Goal: Task Accomplishment & Management: Complete application form

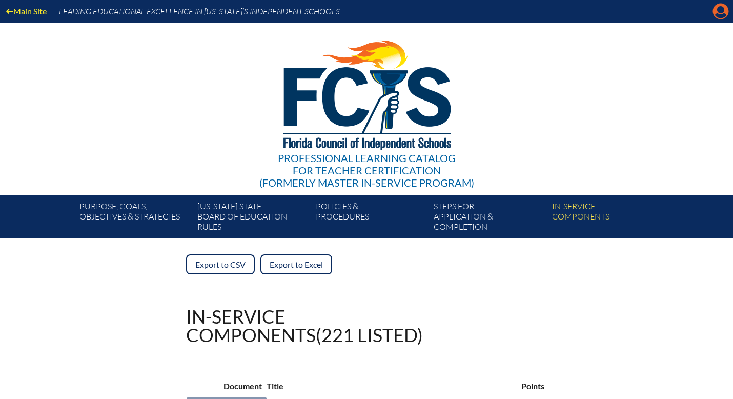
click at [714, 16] on icon "Manage account" at bounding box center [720, 11] width 16 height 16
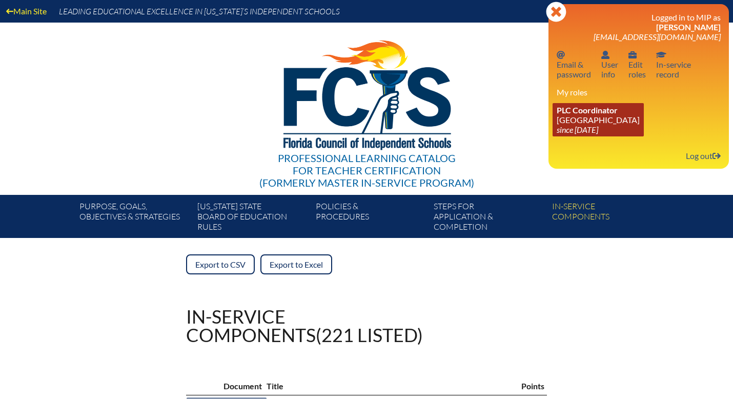
click at [581, 134] on icon "since [DATE]" at bounding box center [576, 129] width 41 height 10
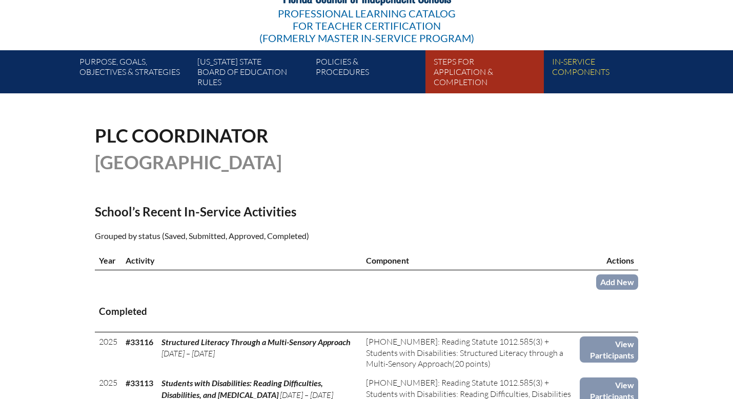
scroll to position [178, 0]
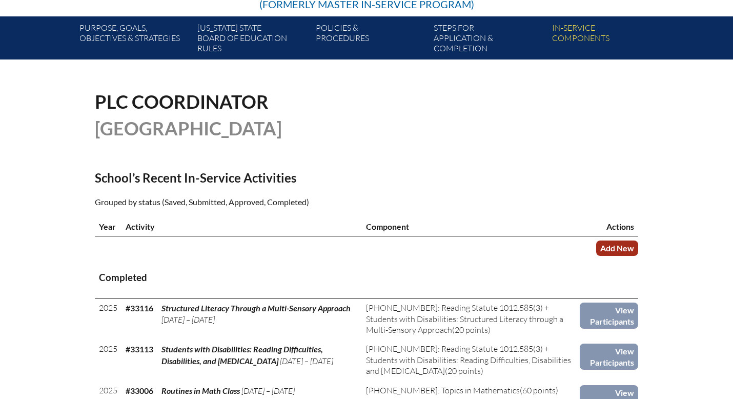
click at [611, 248] on link "Add New" at bounding box center [617, 247] width 42 height 15
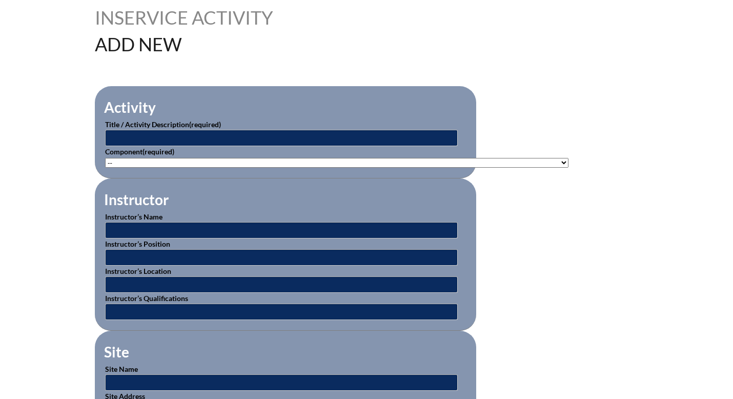
scroll to position [286, 0]
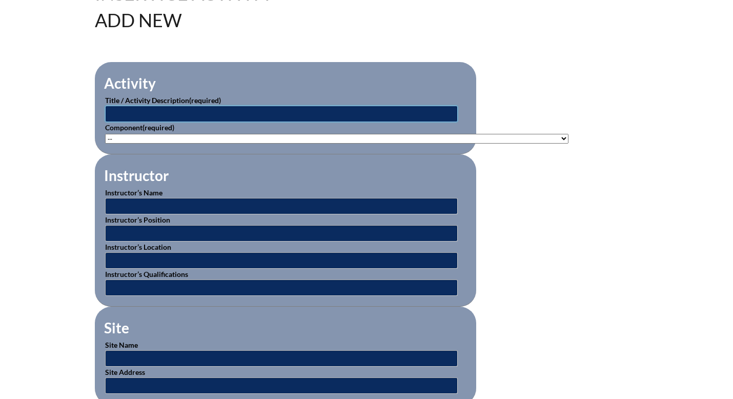
click at [173, 113] on input "text" at bounding box center [281, 114] width 352 height 16
type input "A"
type input "Behavioral Strategies"
click at [269, 134] on select"]"] "-- 1-000-001: Appropriate Art Activities 1-000-002: Concept and Art Process for…" at bounding box center [336, 139] width 463 height 10
select select"]"] "20469"
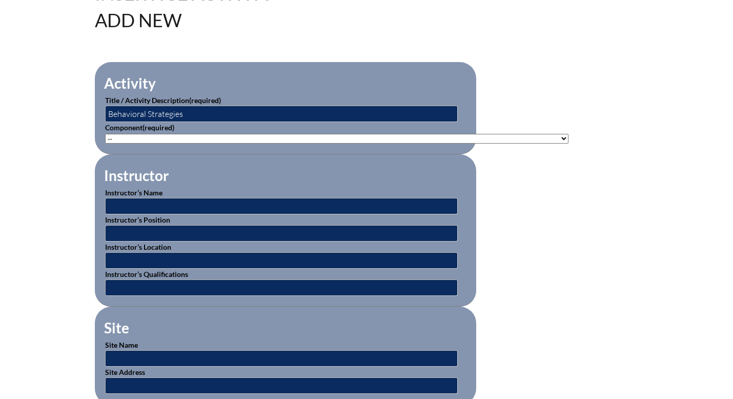
click at [105, 134] on select"]"] "-- 1-000-001: Appropriate Art Activities 1-000-002: Concept and Art Process for…" at bounding box center [336, 139] width 463 height 10
click at [216, 202] on input "text" at bounding box center [281, 206] width 352 height 16
type input "[PERSON_NAME]"
click at [181, 232] on input "text" at bounding box center [281, 233] width 352 height 16
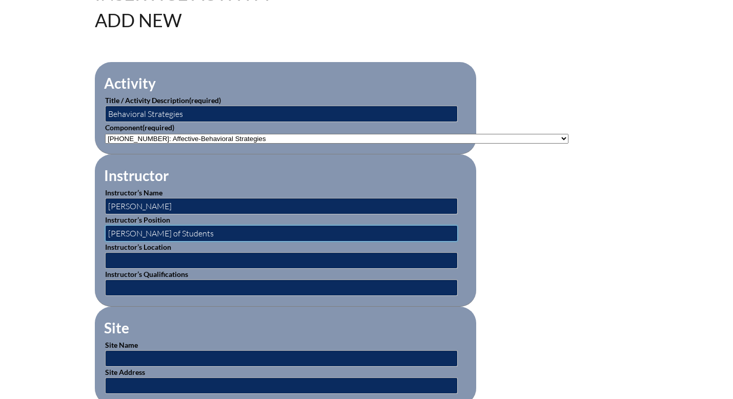
type input "Dean of Students"
click at [182, 258] on input "text" at bounding box center [281, 260] width 352 height 16
type input "The Discovery School"
click at [159, 285] on input "text" at bounding box center [281, 287] width 352 height 16
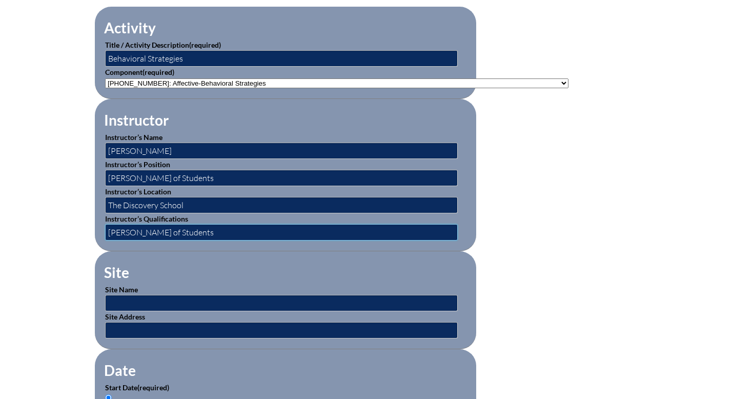
scroll to position [354, 0]
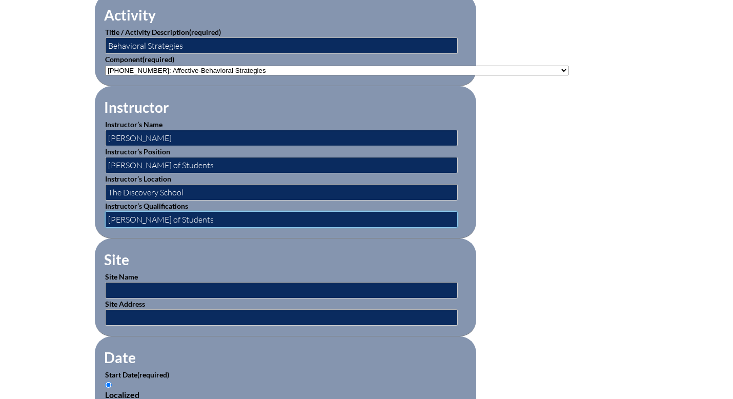
type input "Dean of Students"
click at [151, 294] on input "text" at bounding box center [281, 290] width 352 height 16
type input "The Discovery School"
click at [173, 313] on input "text" at bounding box center [281, 317] width 352 height 16
type input "102 South 15th Street Jacksonville Beach, FL. 32250"
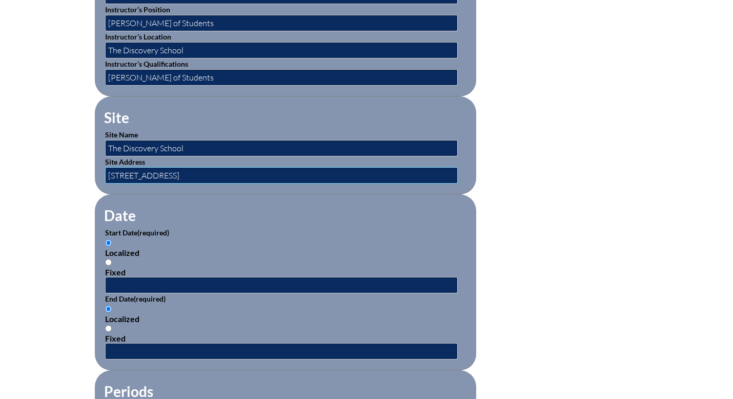
scroll to position [510, 0]
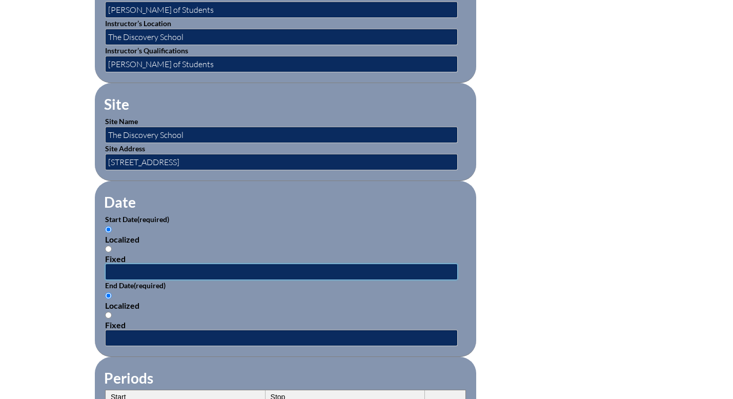
click at [123, 270] on input "text" at bounding box center [281, 271] width 352 height 16
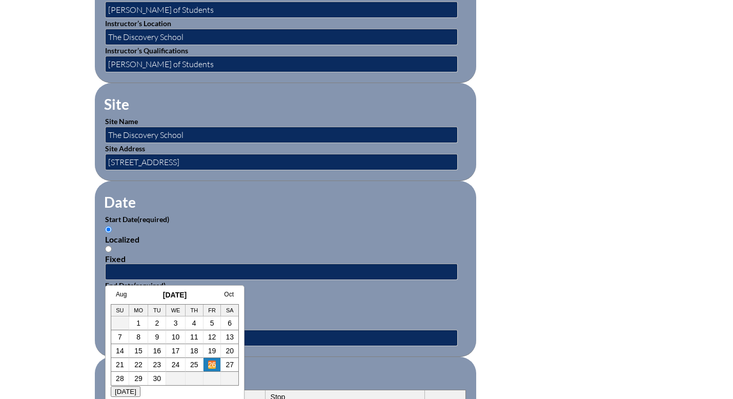
click at [213, 366] on link "26" at bounding box center [212, 364] width 8 height 8
type input "2025-09-26 11:51 AM"
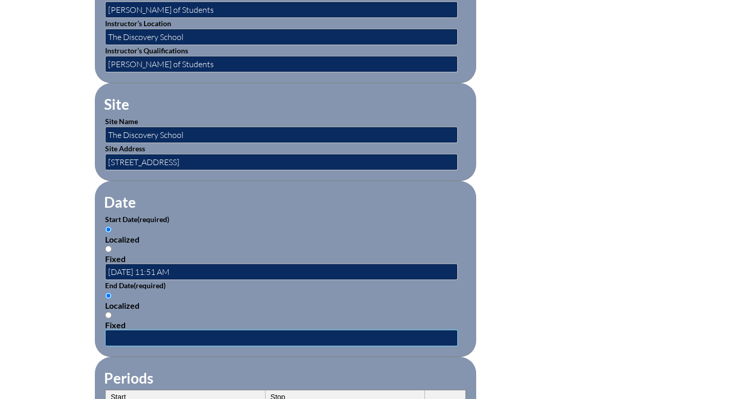
click at [187, 333] on input "text" at bounding box center [281, 337] width 352 height 16
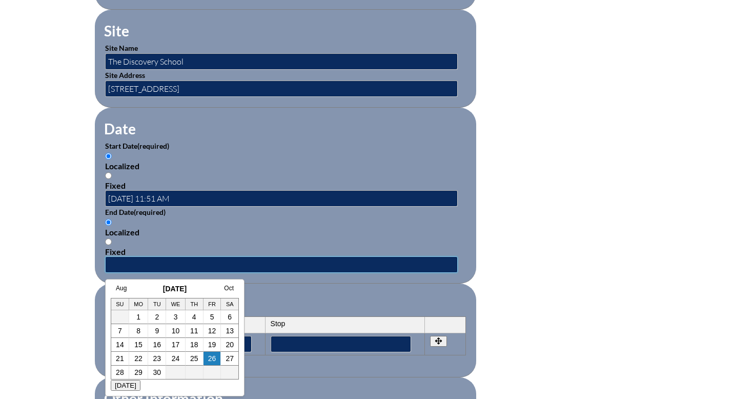
scroll to position [583, 0]
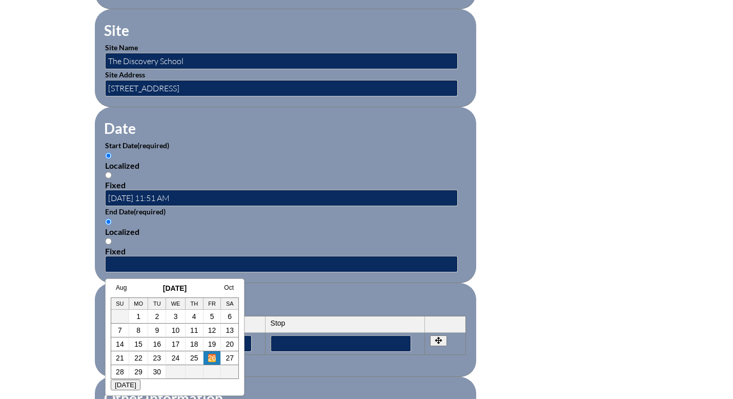
click at [215, 358] on link "26" at bounding box center [212, 357] width 8 height 8
type input "2025-09-26 11:51 AM"
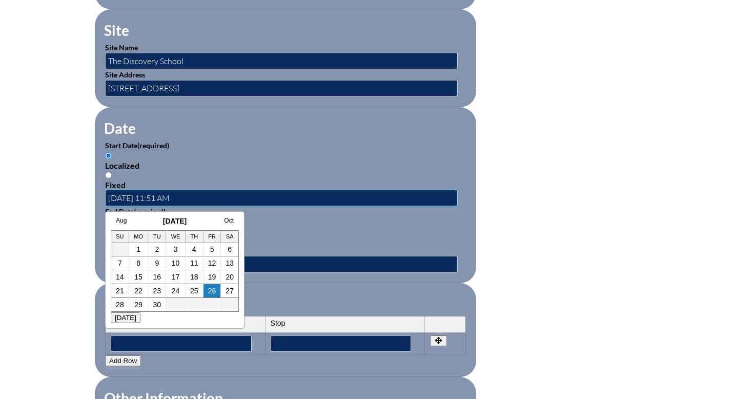
drag, startPoint x: 189, startPoint y: 196, endPoint x: 155, endPoint y: 196, distance: 34.3
click at [155, 196] on input "2025-09-26 11:51 AM" at bounding box center [281, 198] width 352 height 16
type input "2025-09-26 12:00 PM"
click at [265, 266] on input "2025-09-26 11:51 AM" at bounding box center [281, 264] width 352 height 16
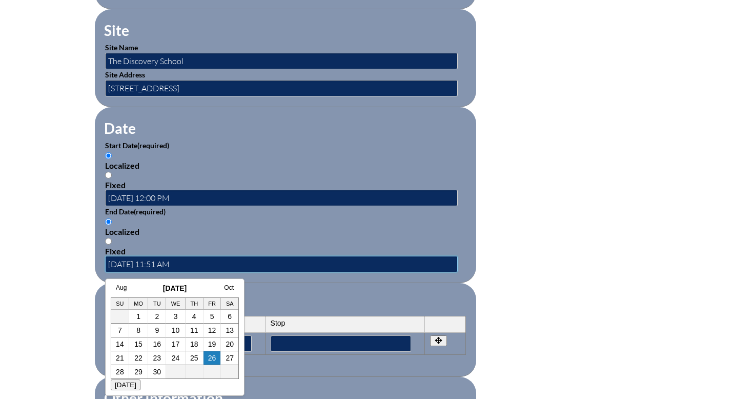
drag, startPoint x: 189, startPoint y: 263, endPoint x: 155, endPoint y: 263, distance: 33.3
click at [155, 263] on input "2025-09-26 11:51 AM" at bounding box center [281, 264] width 352 height 16
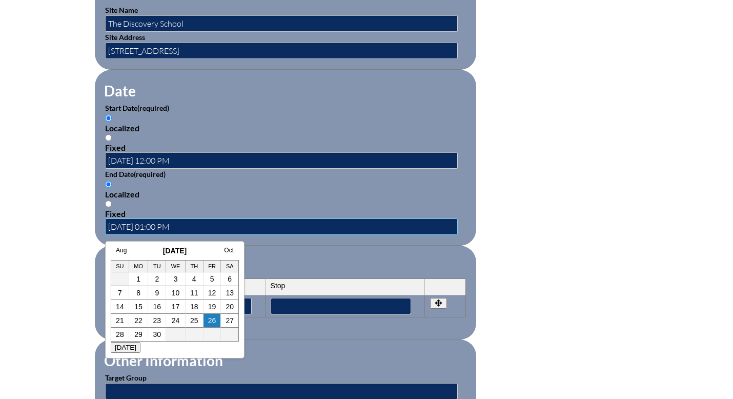
scroll to position [625, 0]
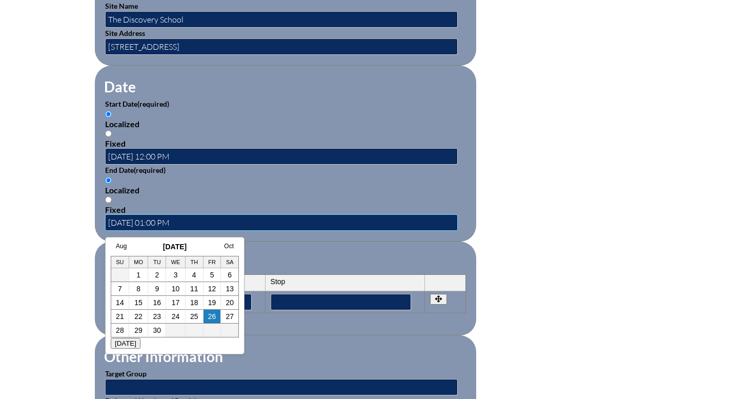
type input "2025-09-26 01:00 PM"
click at [300, 345] on fieldset "Other Information Target Group Estimated Number of Participants" at bounding box center [285, 384] width 381 height 98
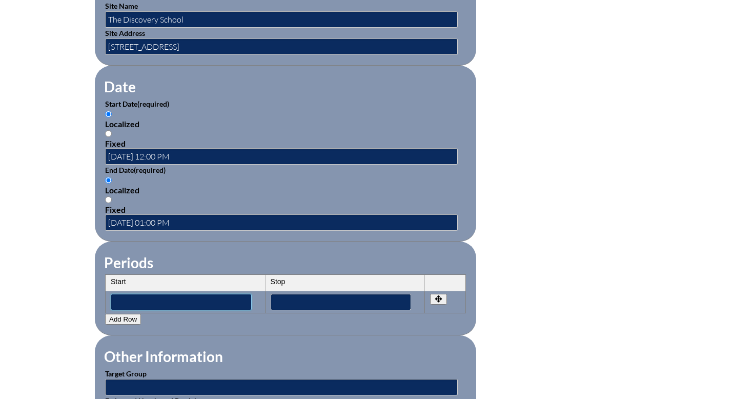
click at [206, 299] on input"] "text" at bounding box center [181, 302] width 141 height 16
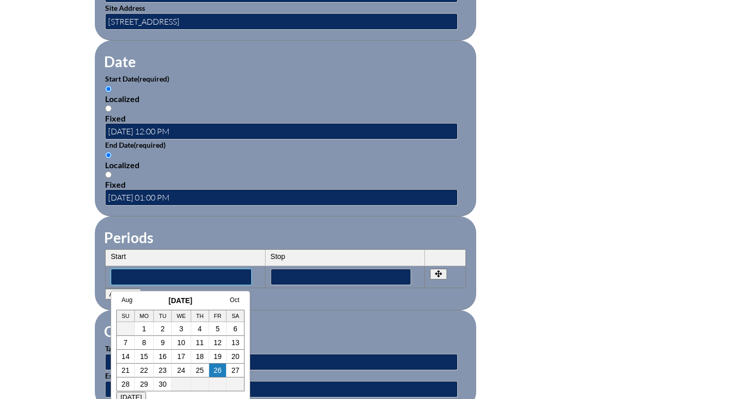
scroll to position [667, 0]
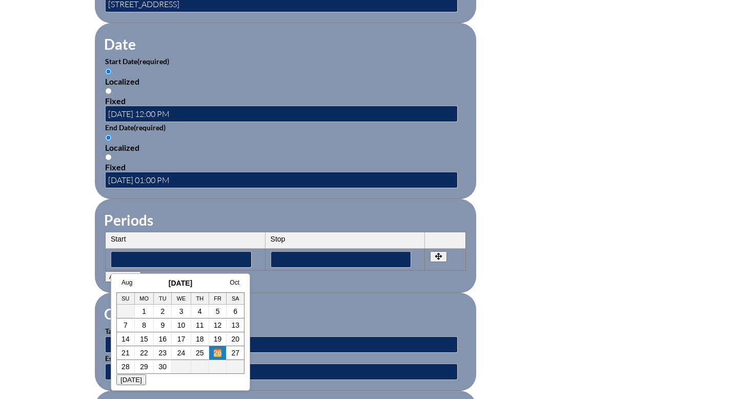
click at [219, 352] on link "26" at bounding box center [218, 352] width 8 height 8
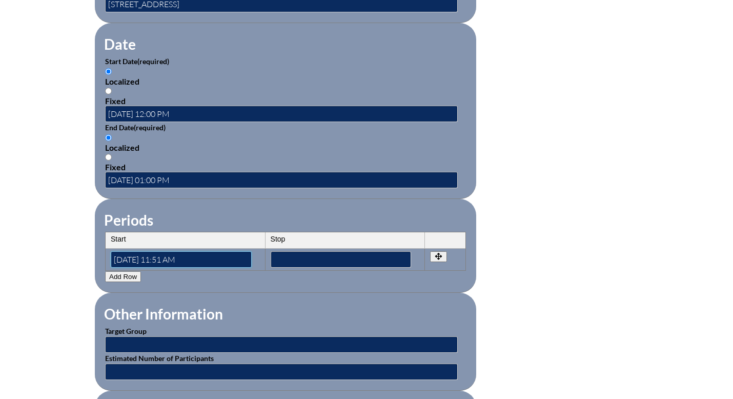
drag, startPoint x: 181, startPoint y: 258, endPoint x: 160, endPoint y: 259, distance: 21.1
click at [160, 259] on input"] "2025-09-26 11:51 AM" at bounding box center [181, 259] width 141 height 16
type input"] "2025-09-26 12:00 PM"
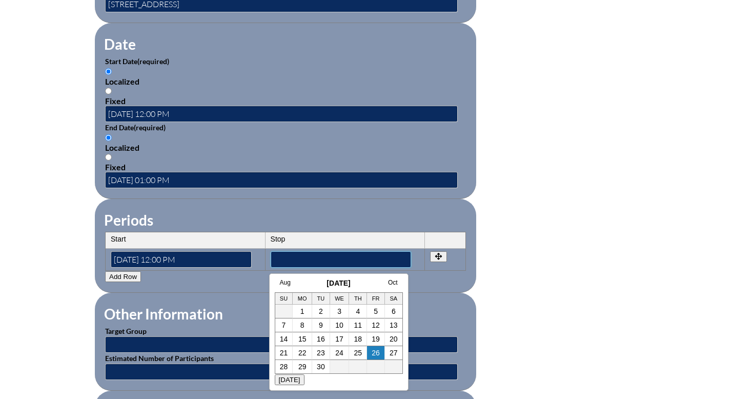
click at [296, 258] on input"] "text" at bounding box center [340, 259] width 141 height 16
click at [375, 356] on link "26" at bounding box center [375, 352] width 8 height 8
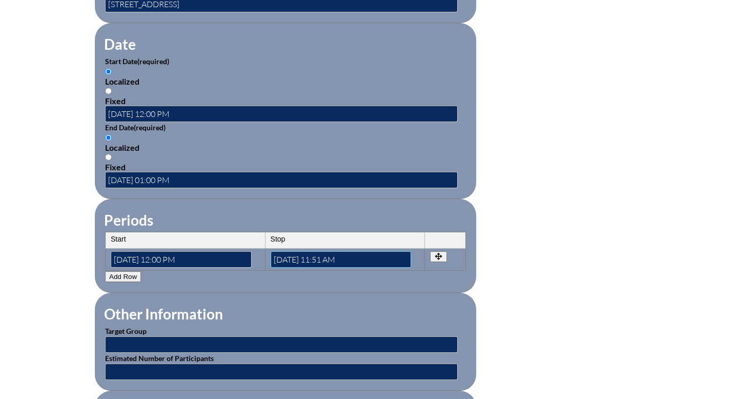
drag, startPoint x: 357, startPoint y: 256, endPoint x: 317, endPoint y: 258, distance: 40.0
click at [317, 258] on input"] "2025-09-26 11:51 AM" at bounding box center [340, 259] width 141 height 16
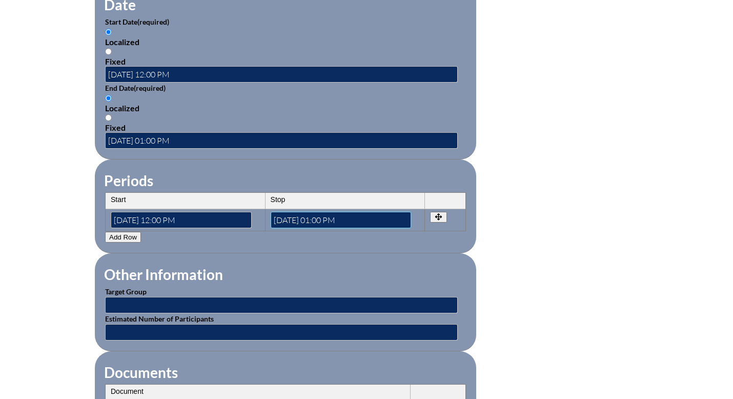
type input"] "2025-09-26 01:00 PM"
click at [228, 305] on input "text" at bounding box center [281, 305] width 352 height 16
type input "Toddler through 8th Grade Teachers"
click at [192, 331] on input "text" at bounding box center [281, 332] width 352 height 16
type input "40"
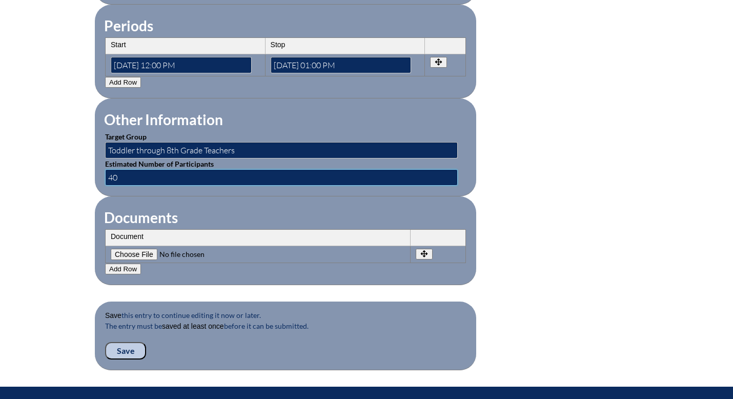
scroll to position [867, 0]
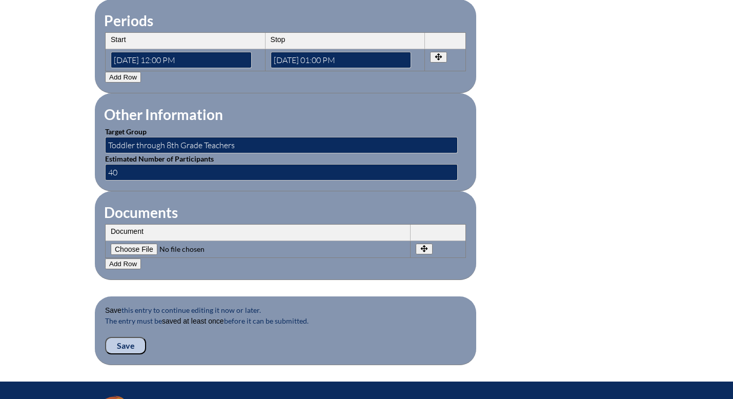
click at [284, 232] on th "Document" at bounding box center [258, 232] width 305 height 16
click at [147, 249] on input"] "file" at bounding box center [180, 248] width 139 height 11
type input"] "C:\fakepath\Screenshot 2025-09-26 at 11.52.42 AM.png"
click at [129, 343] on input "Save" at bounding box center [125, 345] width 41 height 17
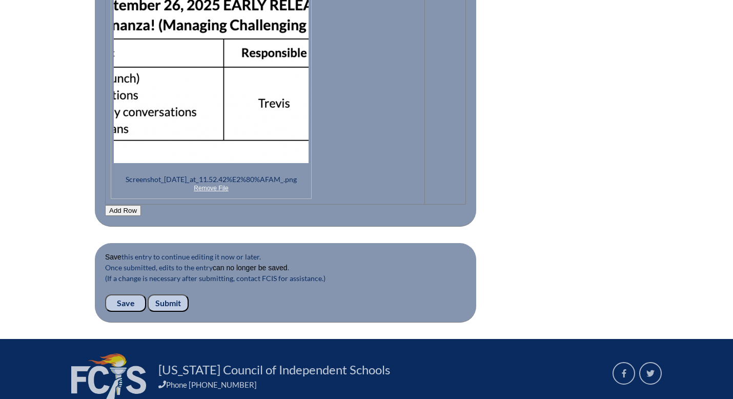
scroll to position [1141, 0]
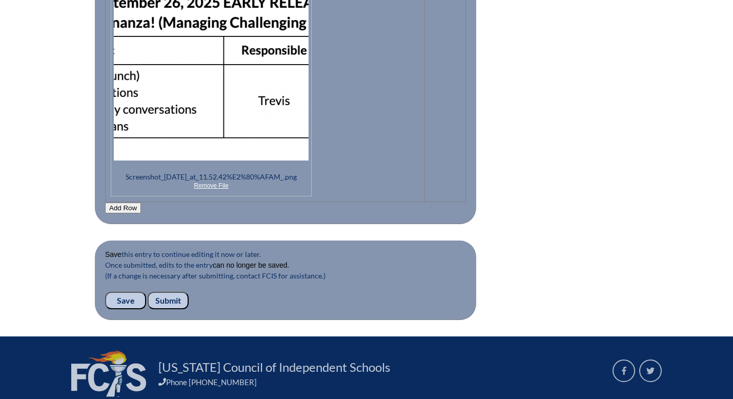
click at [175, 297] on input "Submit" at bounding box center [168, 299] width 41 height 17
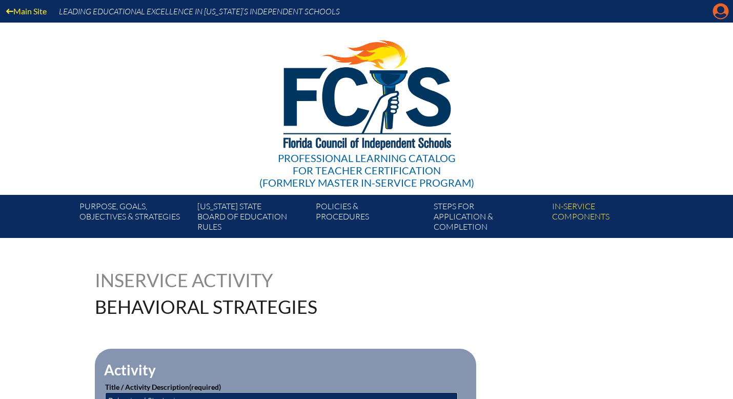
click at [726, 9] on icon at bounding box center [721, 12] width 16 height 16
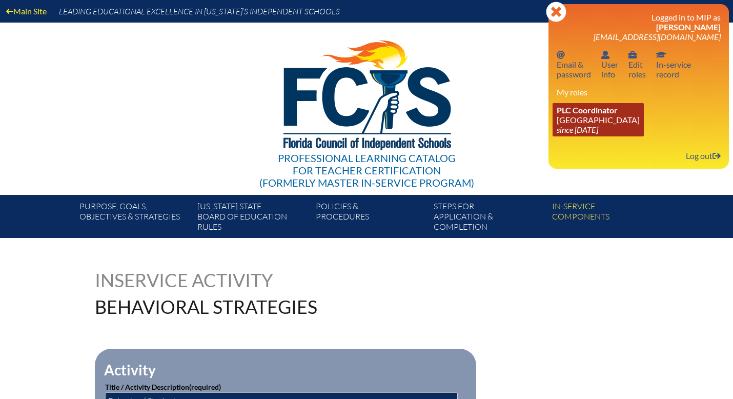
click at [582, 125] on link "PLC Coordinator [GEOGRAPHIC_DATA] since [DATE]" at bounding box center [597, 119] width 91 height 33
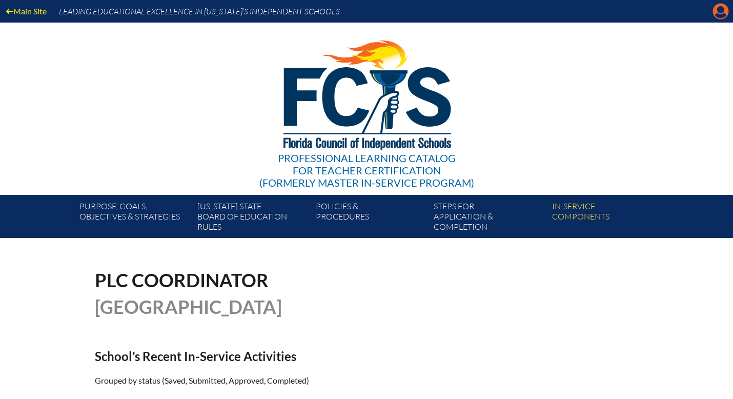
click at [719, 14] on icon "Manage account" at bounding box center [720, 11] width 16 height 16
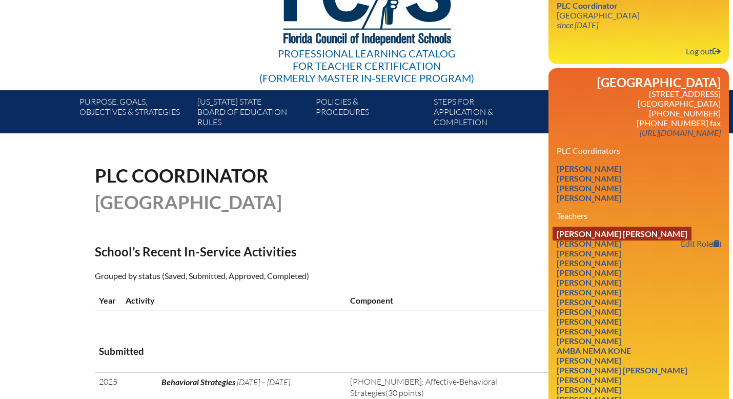
scroll to position [122, 0]
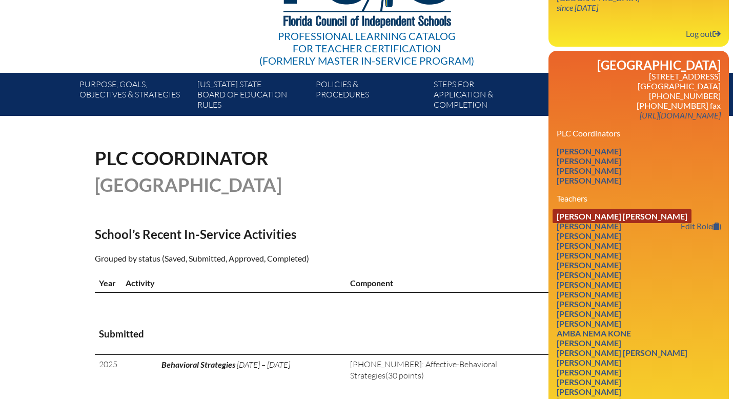
click at [597, 220] on link "[PERSON_NAME] [PERSON_NAME]" at bounding box center [621, 216] width 139 height 14
